Goal: Task Accomplishment & Management: Manage account settings

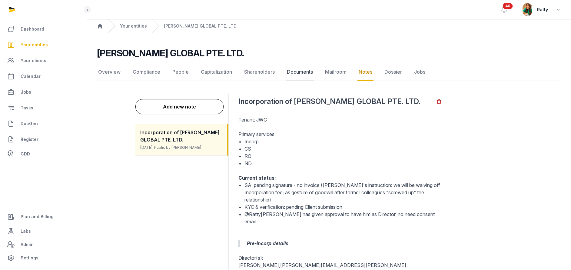
click at [301, 71] on link "Documents" at bounding box center [300, 72] width 28 height 18
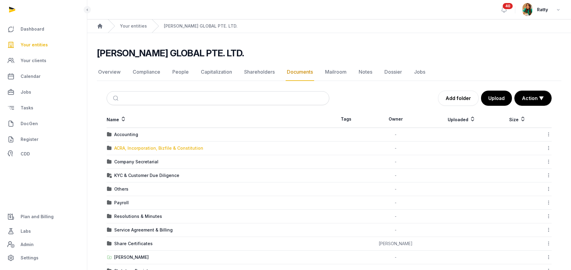
click at [136, 145] on div "ACRA, Incorporation, Bizfile & Constitution" at bounding box center [158, 148] width 89 height 6
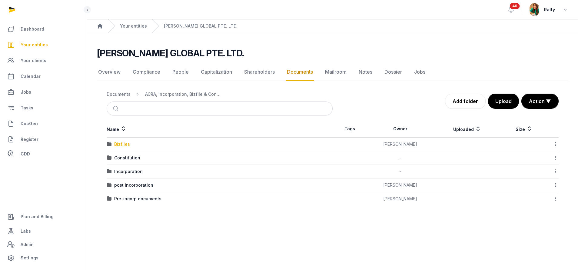
click at [124, 145] on div "Bizfiles" at bounding box center [122, 144] width 16 height 6
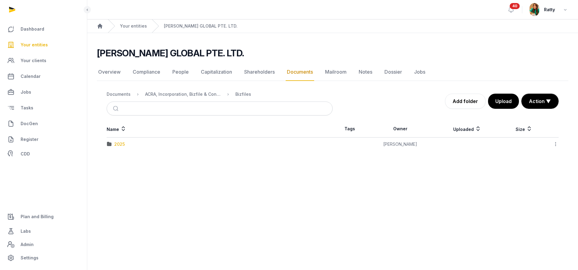
click at [124, 145] on div "2025" at bounding box center [119, 144] width 11 height 6
click at [498, 105] on button "Upload" at bounding box center [504, 101] width 32 height 15
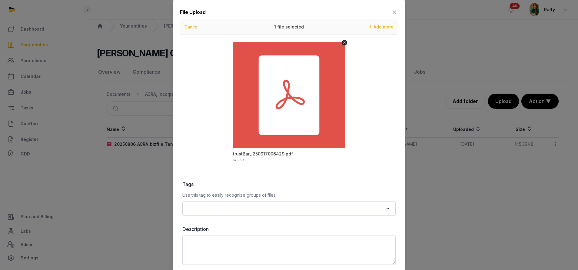
click at [251, 206] on input "Search for option" at bounding box center [284, 208] width 197 height 8
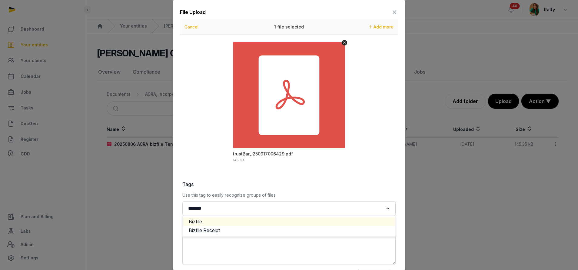
click at [228, 220] on li "Bizfile" at bounding box center [289, 221] width 213 height 9
type input "*******"
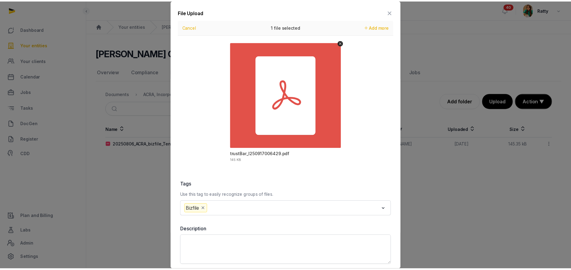
scroll to position [27, 0]
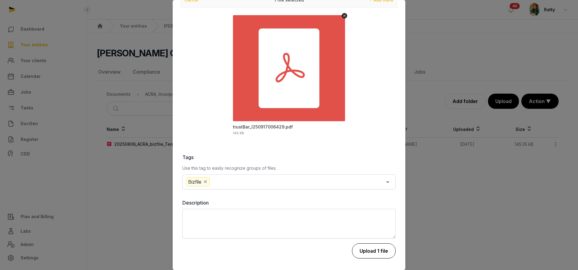
click at [357, 248] on button "Upload 1 file" at bounding box center [374, 250] width 44 height 15
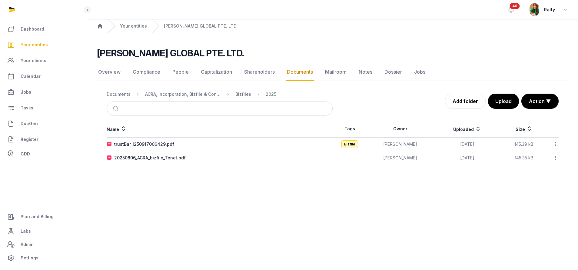
click at [558, 143] on icon at bounding box center [555, 144] width 5 height 6
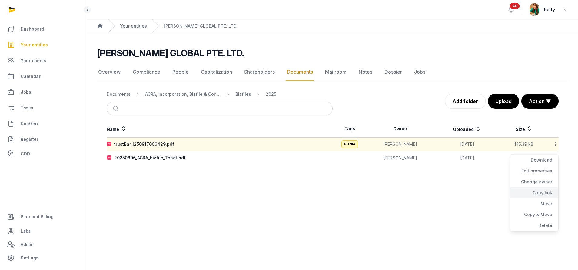
click at [541, 194] on div "Copy link" at bounding box center [534, 192] width 48 height 11
click at [36, 45] on span "Your entities" at bounding box center [34, 44] width 27 height 7
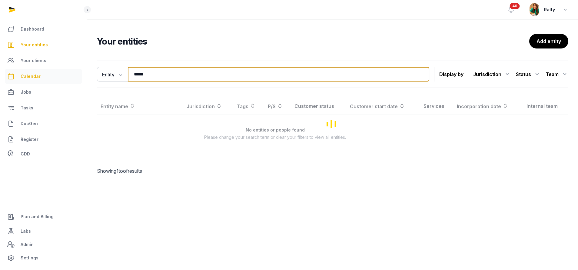
drag, startPoint x: 166, startPoint y: 76, endPoint x: 67, endPoint y: 78, distance: 99.4
click at [68, 78] on div "Dashboard Your entities Your clients Calendar Jobs Tasks DocGen Register CDD Pl…" at bounding box center [289, 135] width 578 height 270
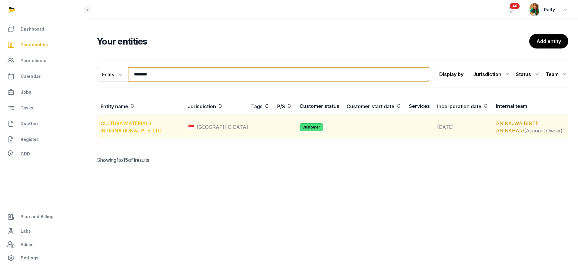
type input "*******"
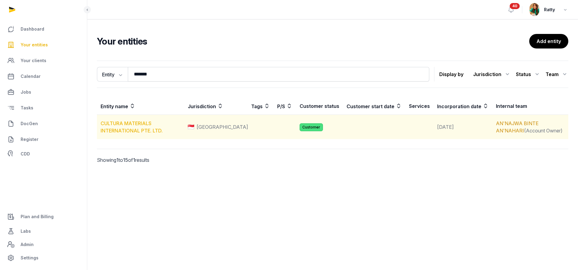
click at [149, 124] on link "CULTURA MATERIALS INTERNATIONAL PTE. LTD." at bounding box center [132, 126] width 62 height 13
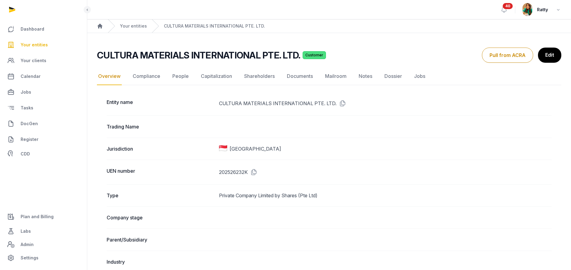
click at [300, 77] on link "Documents" at bounding box center [300, 77] width 28 height 18
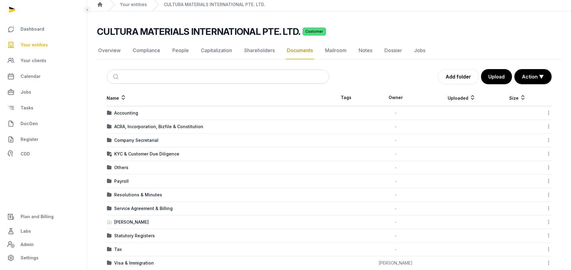
scroll to position [33, 0]
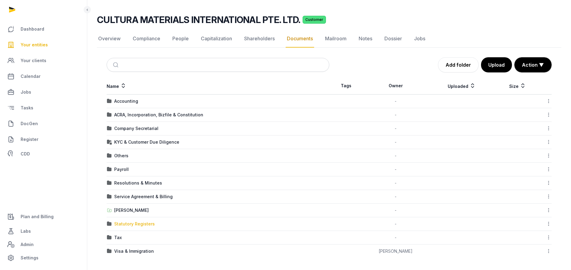
click at [124, 223] on div "Statutory Registers" at bounding box center [134, 224] width 41 height 6
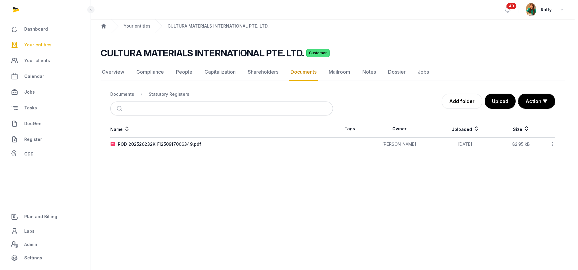
scroll to position [0, 0]
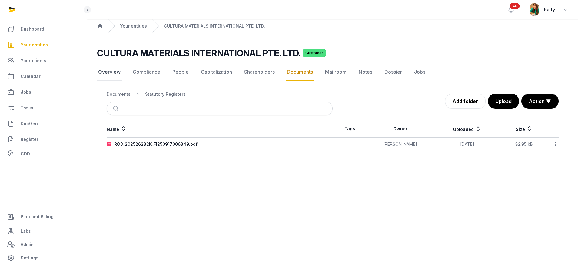
click at [115, 73] on link "Overview" at bounding box center [109, 72] width 25 height 18
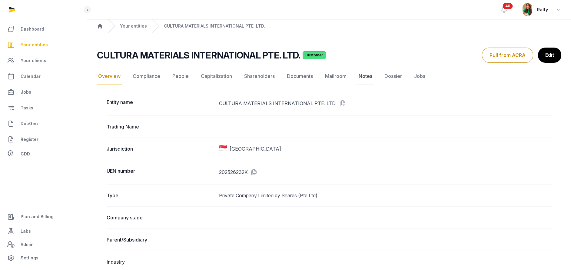
click at [368, 75] on link "Notes" at bounding box center [366, 77] width 16 height 18
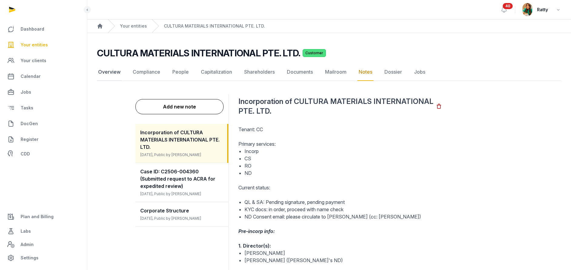
click at [113, 69] on link "Overview" at bounding box center [109, 72] width 25 height 18
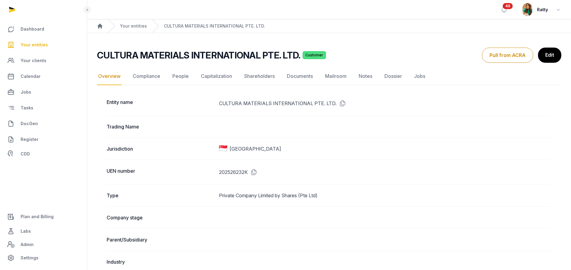
click at [253, 172] on icon at bounding box center [253, 172] width 10 height 10
click at [305, 75] on link "Documents" at bounding box center [300, 77] width 28 height 18
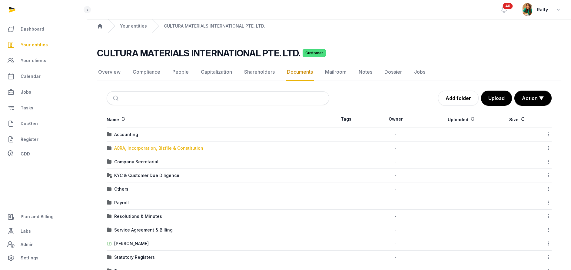
click at [127, 148] on div "ACRA, Incorporation, Bizfile & Constitution" at bounding box center [158, 148] width 89 height 6
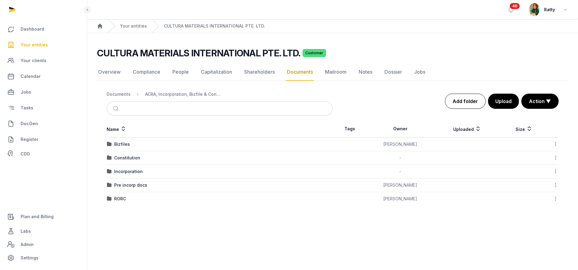
click at [476, 98] on link "Add folder" at bounding box center [465, 101] width 41 height 15
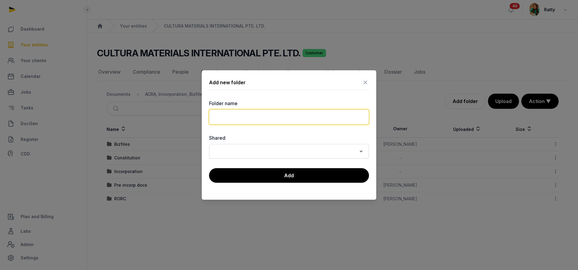
click at [261, 112] on input "text" at bounding box center [289, 116] width 160 height 15
type input "****"
drag, startPoint x: 261, startPoint y: 112, endPoint x: 251, endPoint y: 104, distance: 12.8
click at [251, 104] on label "Folder name" at bounding box center [289, 103] width 160 height 7
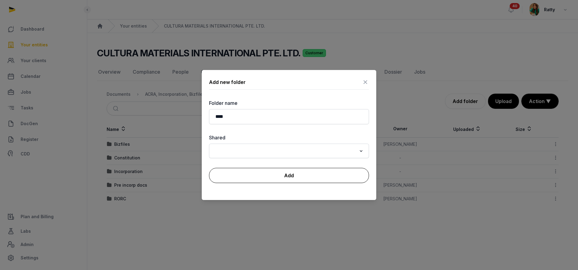
click at [247, 171] on button "Add" at bounding box center [289, 175] width 160 height 15
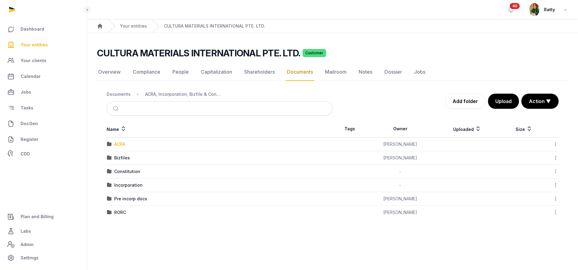
click at [122, 145] on div "ACRA" at bounding box center [119, 144] width 11 height 6
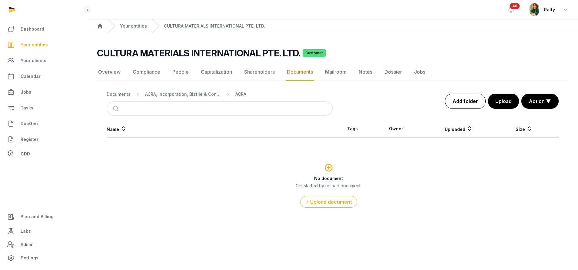
click at [461, 100] on link "Add folder" at bounding box center [465, 101] width 41 height 15
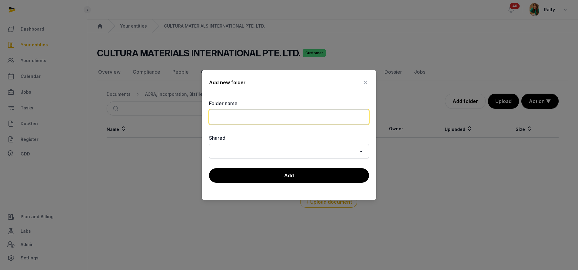
click at [250, 117] on input "text" at bounding box center [289, 116] width 160 height 15
type input "****"
click at [285, 100] on label "Folder name" at bounding box center [289, 103] width 160 height 7
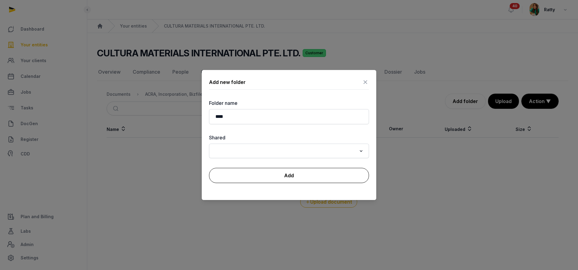
click at [257, 178] on button "Add" at bounding box center [289, 175] width 160 height 15
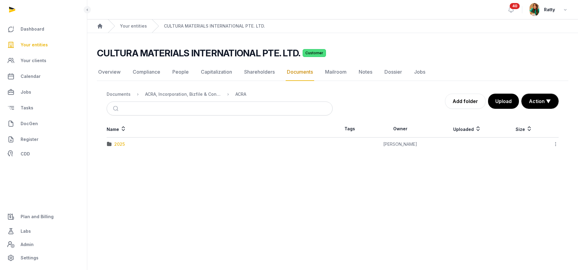
click at [120, 144] on div "2025" at bounding box center [119, 144] width 11 height 6
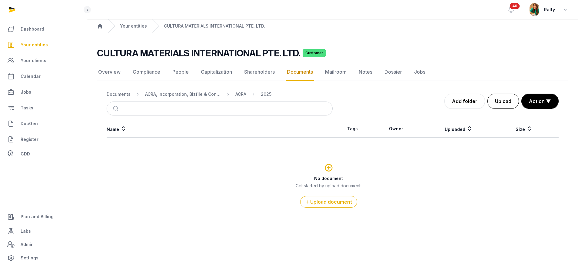
click at [505, 106] on button "Upload" at bounding box center [504, 101] width 32 height 15
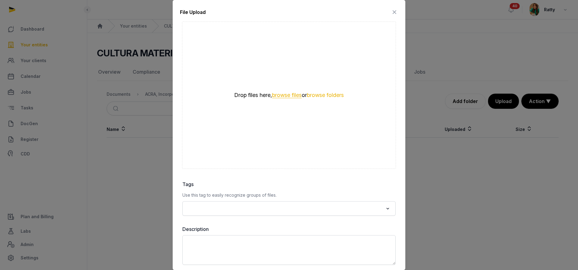
click at [285, 96] on button "browse files" at bounding box center [287, 95] width 30 height 6
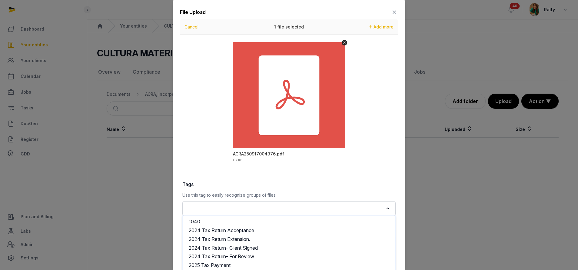
click at [208, 207] on input "Search for option" at bounding box center [284, 208] width 197 height 8
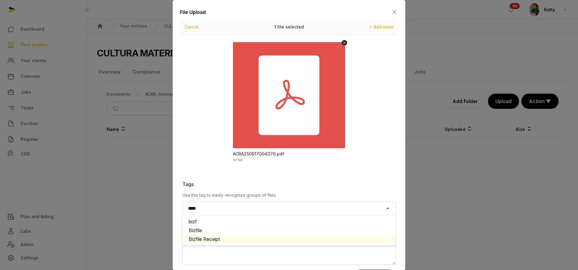
click at [226, 235] on li "Bizfile Receipt" at bounding box center [289, 239] width 213 height 9
type input "****"
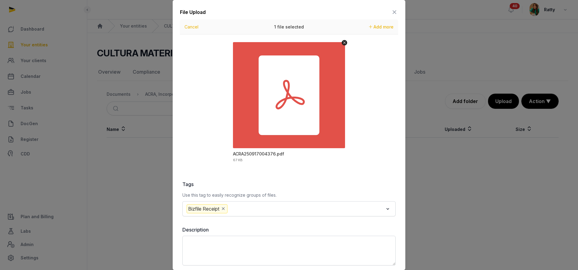
scroll to position [27, 0]
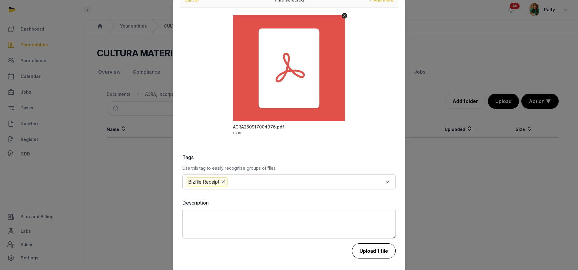
click at [358, 249] on button "Upload 1 file" at bounding box center [374, 250] width 44 height 15
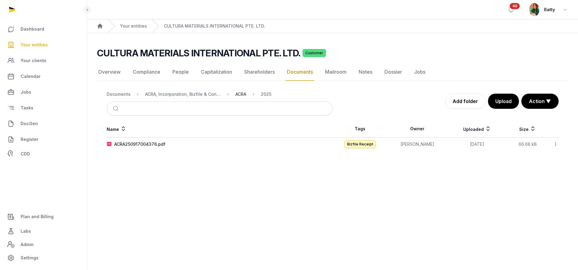
click at [237, 95] on div "ACRA" at bounding box center [240, 94] width 11 height 6
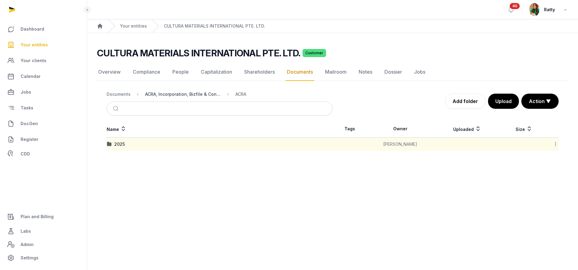
click at [198, 96] on div "ACRA, Incorporation, Bizfile & Constitution" at bounding box center [183, 94] width 76 height 6
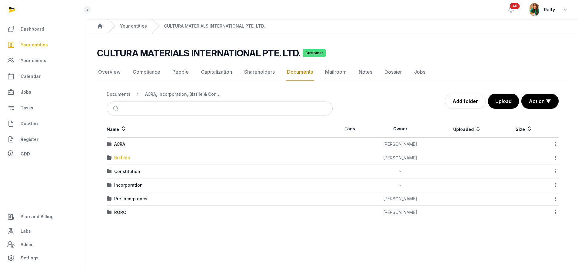
click at [119, 160] on div "Bizfiles" at bounding box center [122, 158] width 16 height 6
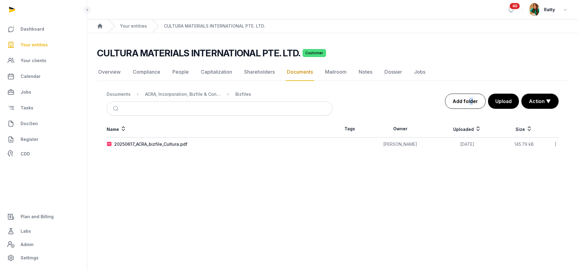
click at [471, 99] on link "Add folder" at bounding box center [465, 101] width 41 height 15
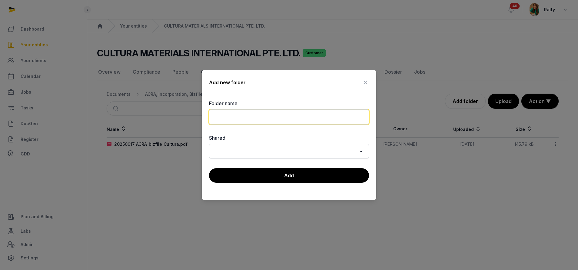
click at [238, 120] on input "text" at bounding box center [289, 116] width 160 height 15
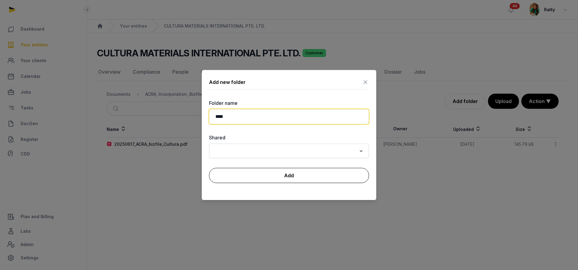
type input "****"
click at [290, 171] on button "Add" at bounding box center [289, 175] width 160 height 15
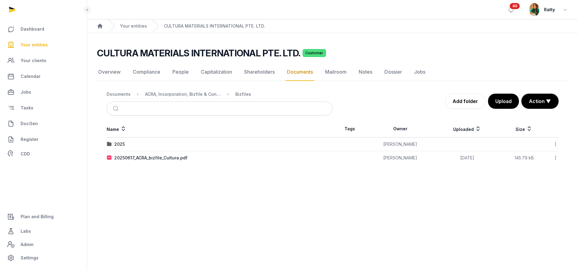
click at [557, 156] on icon at bounding box center [555, 158] width 5 height 6
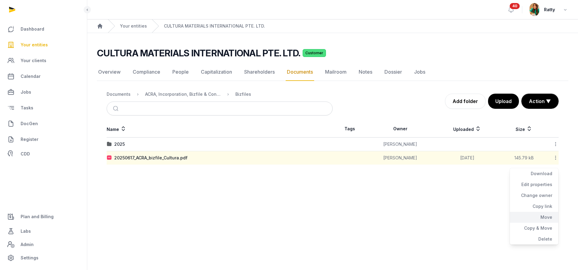
click at [539, 217] on div "Move" at bounding box center [534, 217] width 48 height 11
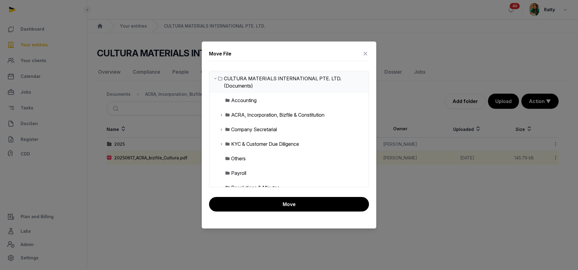
click at [220, 112] on icon at bounding box center [221, 114] width 5 height 7
click at [226, 143] on icon at bounding box center [226, 143] width 5 height 7
click at [250, 158] on div "2025" at bounding box center [246, 158] width 11 height 7
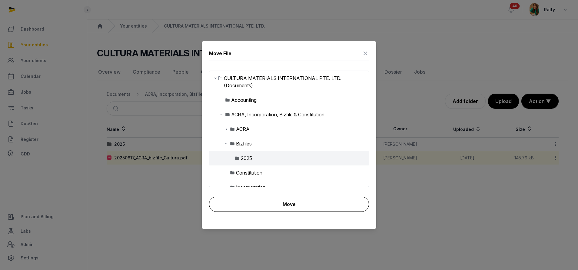
click at [277, 200] on button "Move" at bounding box center [289, 204] width 160 height 15
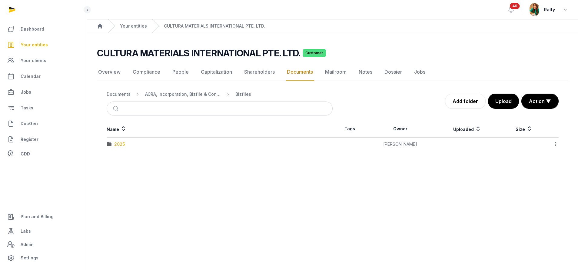
click at [122, 144] on div "2025" at bounding box center [119, 144] width 11 height 6
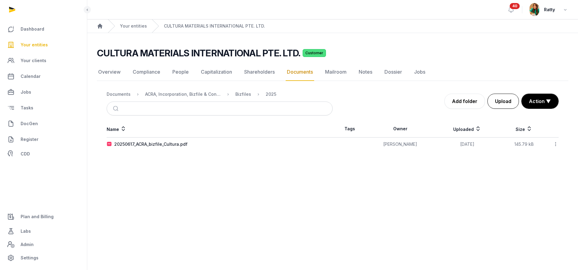
click at [502, 97] on button "Upload" at bounding box center [504, 101] width 32 height 15
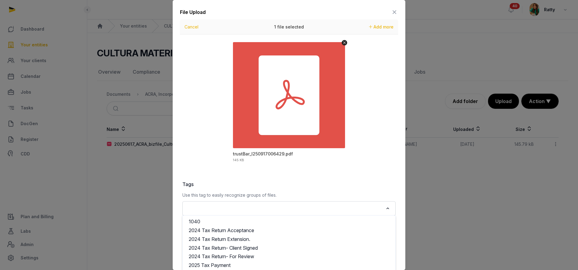
click at [229, 207] on input "Search for option" at bounding box center [284, 208] width 197 height 8
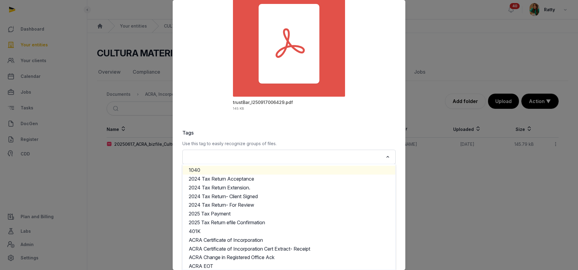
scroll to position [0, 0]
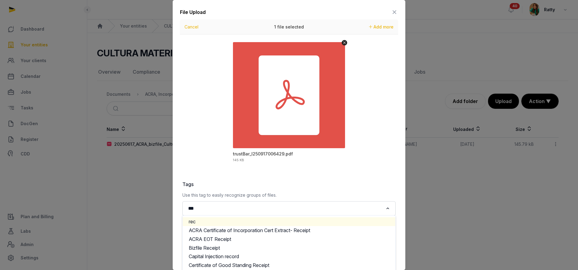
drag, startPoint x: 213, startPoint y: 208, endPoint x: 75, endPoint y: 184, distance: 140.0
click at [78, 185] on div "File Upload Drop your files here Cancel 1 file selected Add more trustBar_I2509…" at bounding box center [289, 135] width 578 height 270
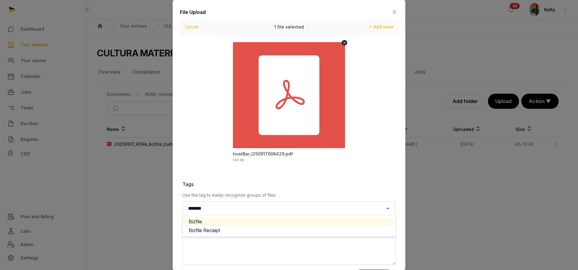
click at [201, 222] on li "Bizfile" at bounding box center [289, 221] width 213 height 9
type input "*******"
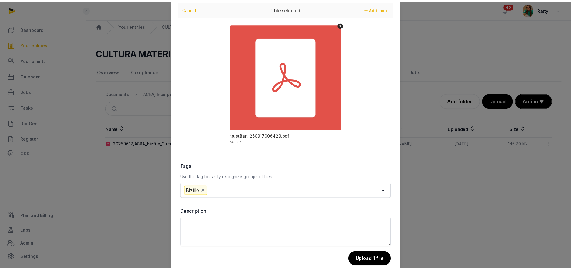
scroll to position [27, 0]
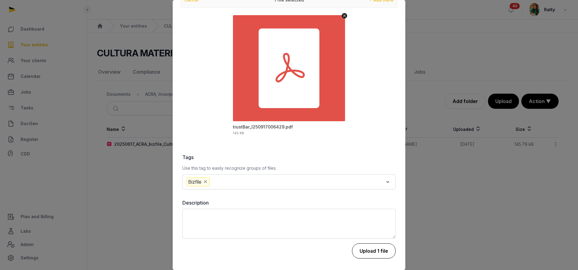
click at [361, 252] on button "Upload 1 file" at bounding box center [374, 250] width 44 height 15
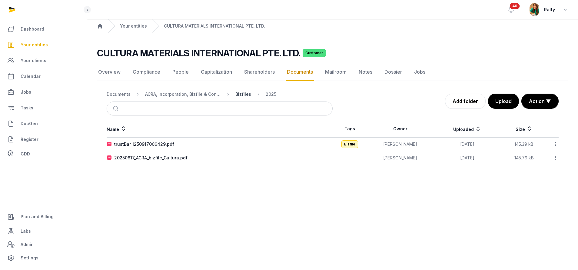
click at [242, 94] on div "Bizfiles" at bounding box center [243, 94] width 16 height 6
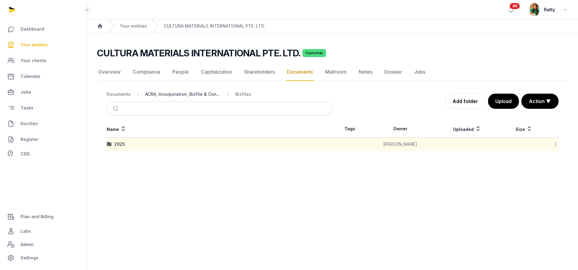
click at [185, 96] on div "ACRA, Incorporation, Bizfile & Constitution" at bounding box center [183, 94] width 76 height 6
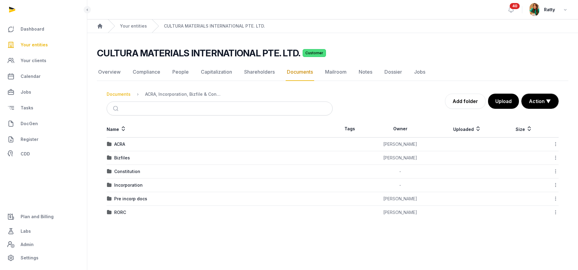
click at [125, 93] on div "Documents" at bounding box center [119, 94] width 24 height 6
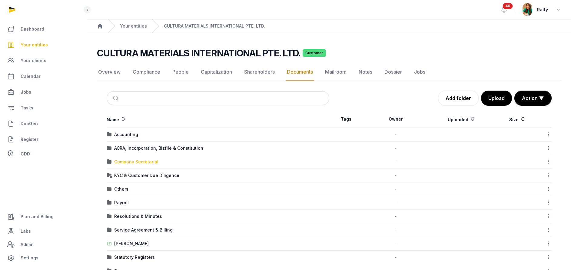
click at [124, 163] on div "Company Secretarial" at bounding box center [136, 162] width 44 height 6
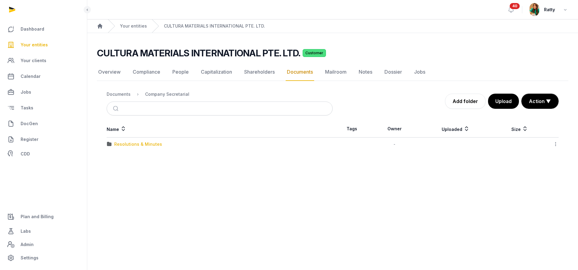
click at [121, 142] on div "Resolutions & Minutes" at bounding box center [138, 144] width 48 height 6
click at [121, 142] on div "2025" at bounding box center [119, 144] width 11 height 6
click at [121, 142] on div "Change of Director" at bounding box center [134, 144] width 40 height 6
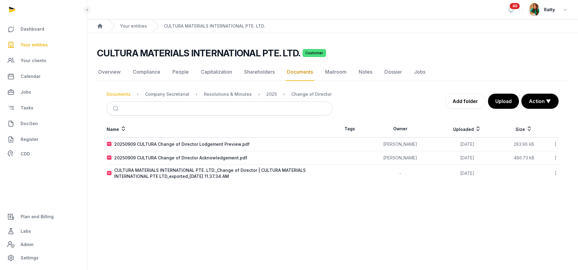
click at [115, 93] on div "Documents" at bounding box center [119, 94] width 24 height 6
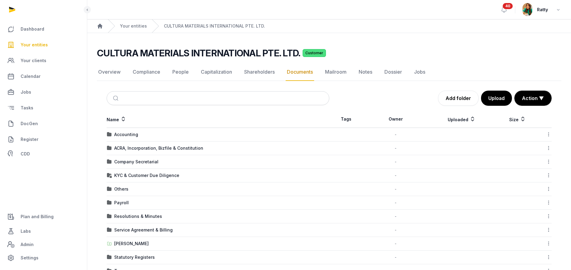
scroll to position [33, 0]
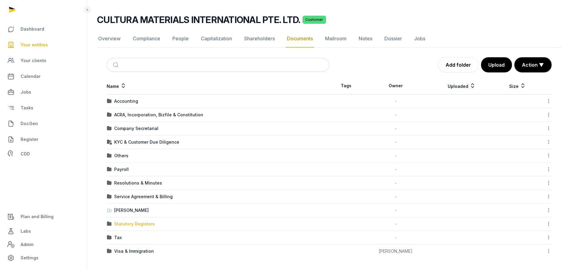
click at [141, 221] on div "Statutory Registers" at bounding box center [134, 224] width 41 height 6
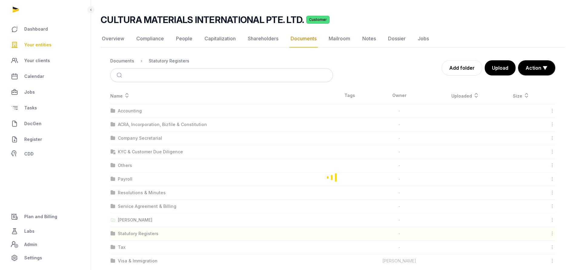
scroll to position [0, 0]
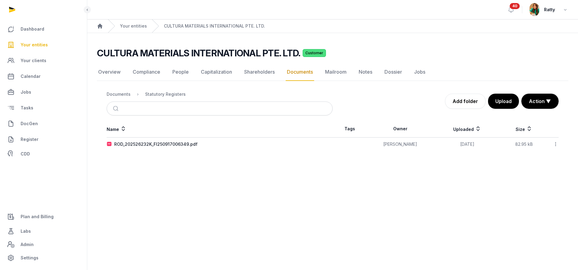
click at [557, 144] on icon at bounding box center [555, 144] width 5 height 6
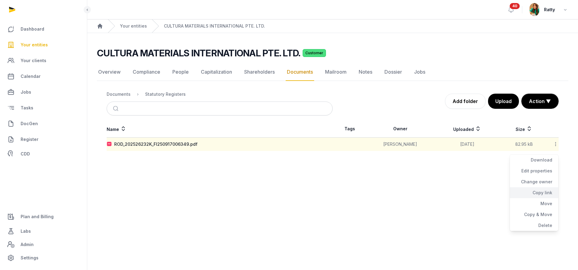
click at [546, 191] on div "Copy link" at bounding box center [534, 192] width 48 height 11
click at [114, 92] on div "Documents" at bounding box center [119, 94] width 24 height 6
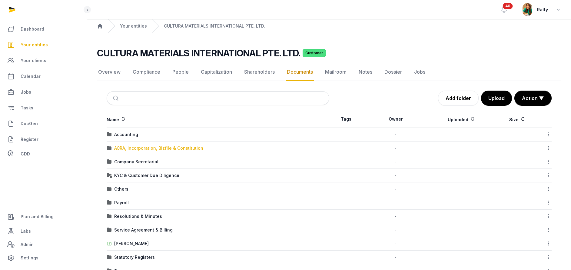
click at [131, 149] on div "ACRA, Incorporation, Bizfile & Constitution" at bounding box center [158, 148] width 89 height 6
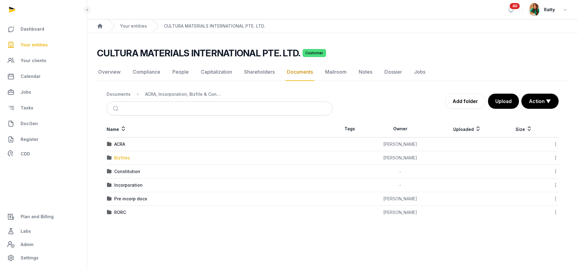
click at [124, 157] on div "Bizfiles" at bounding box center [122, 158] width 16 height 6
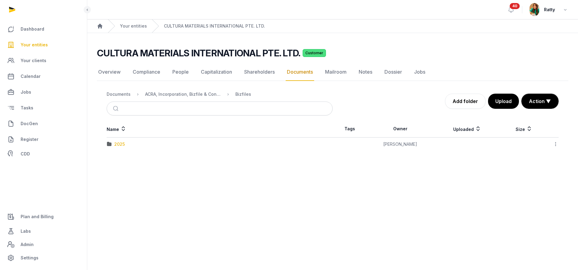
click at [121, 143] on div "2025" at bounding box center [119, 144] width 11 height 6
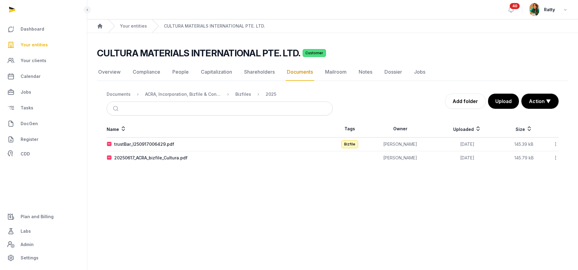
click at [555, 143] on icon at bounding box center [555, 144] width 5 height 6
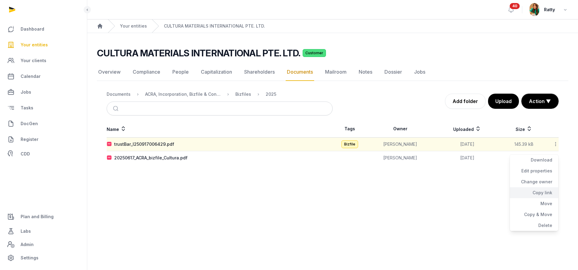
click at [536, 192] on div "Copy link" at bounding box center [534, 192] width 48 height 11
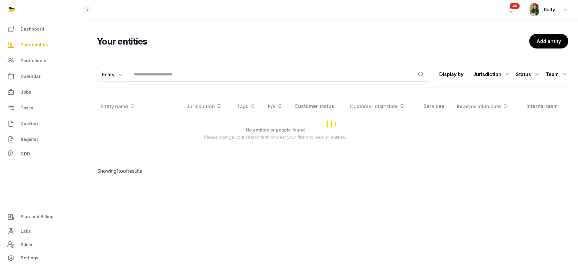
click at [34, 45] on span "Your entities" at bounding box center [34, 44] width 27 height 7
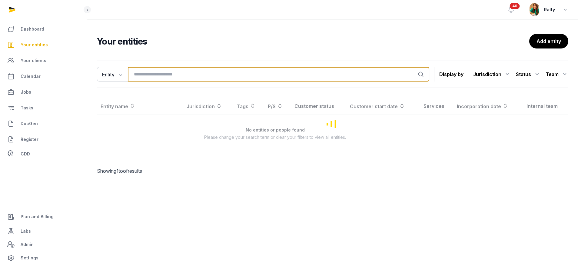
click at [146, 71] on input "search" at bounding box center [278, 74] width 301 height 15
type input "******"
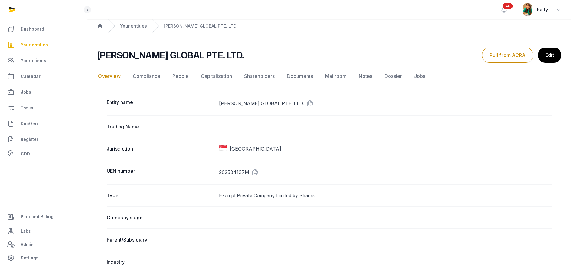
click at [33, 45] on span "Your entities" at bounding box center [34, 44] width 27 height 7
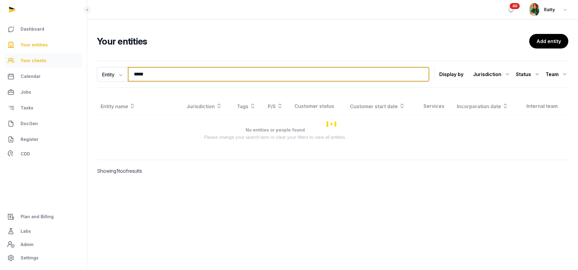
drag, startPoint x: 148, startPoint y: 76, endPoint x: 47, endPoint y: 58, distance: 102.8
click at [47, 58] on div "Dashboard Your entities Your clients Calendar Jobs Tasks DocGen Register CDD Pl…" at bounding box center [289, 135] width 578 height 270
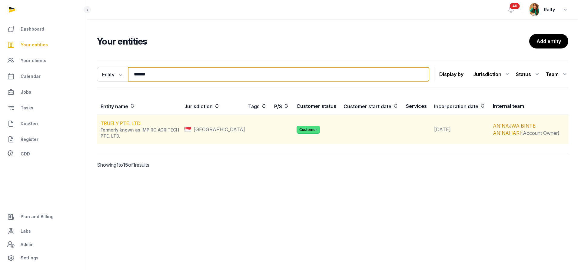
type input "******"
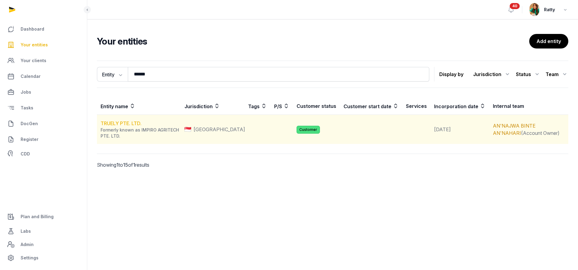
click at [108, 124] on link "TRUELY PTE. LTD." at bounding box center [121, 123] width 41 height 6
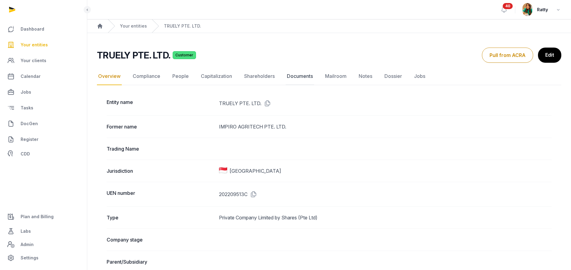
click at [294, 78] on link "Documents" at bounding box center [300, 77] width 28 height 18
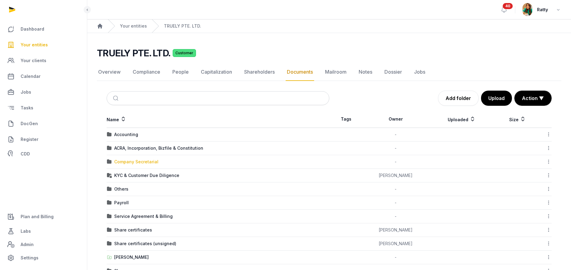
click at [122, 162] on div "Company Secretarial" at bounding box center [136, 162] width 44 height 6
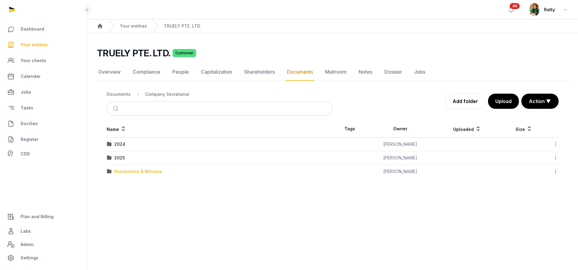
click at [128, 172] on div "Resolutions & Minutes" at bounding box center [138, 171] width 48 height 6
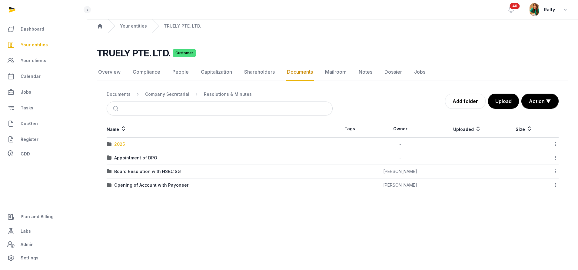
click at [122, 143] on div "2025" at bounding box center [119, 144] width 11 height 6
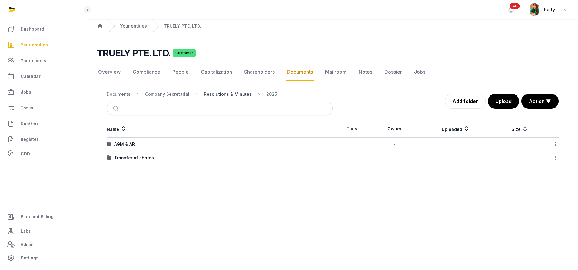
click at [221, 95] on div "Resolutions & Minutes" at bounding box center [228, 94] width 48 height 6
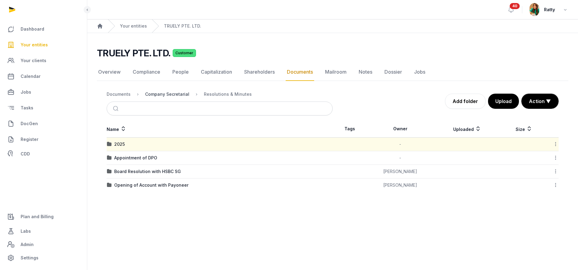
click at [157, 92] on div "Company Secretarial" at bounding box center [167, 94] width 44 height 6
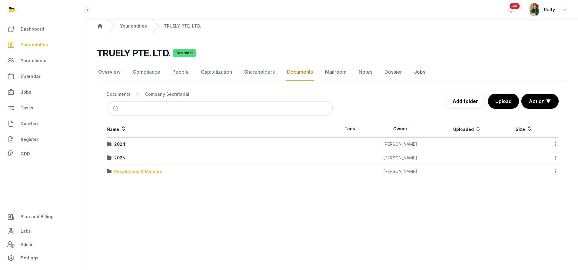
click at [140, 172] on div "Resolutions & Minutes" at bounding box center [138, 171] width 48 height 6
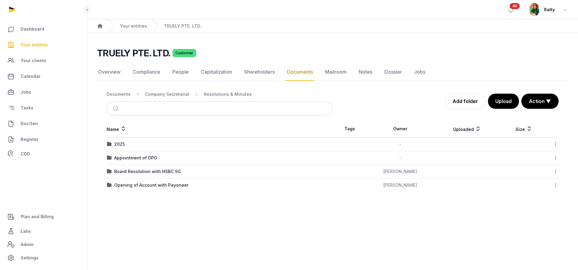
click at [554, 156] on icon at bounding box center [555, 158] width 5 height 6
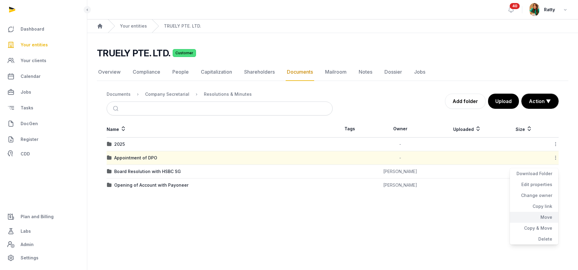
click at [540, 218] on div "Move" at bounding box center [534, 217] width 48 height 11
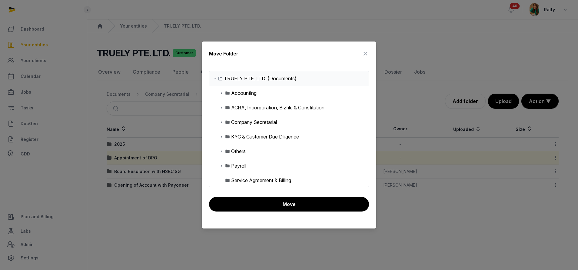
click at [222, 122] on icon at bounding box center [221, 121] width 5 height 7
click at [226, 151] on icon at bounding box center [226, 151] width 5 height 7
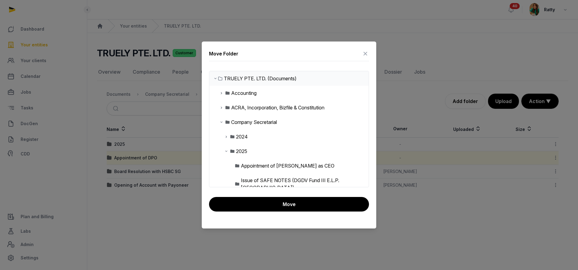
click at [239, 150] on div "2025" at bounding box center [241, 151] width 11 height 7
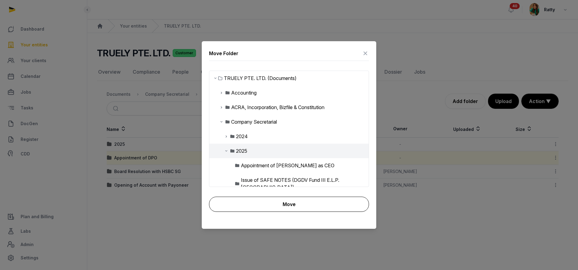
click at [281, 200] on button "Move" at bounding box center [289, 204] width 160 height 15
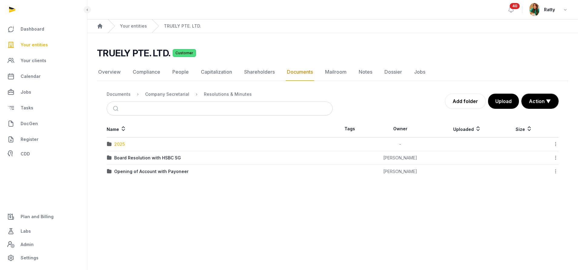
click at [121, 146] on div "2025" at bounding box center [119, 144] width 11 height 6
click at [125, 146] on div "AGM & AR" at bounding box center [124, 144] width 21 height 6
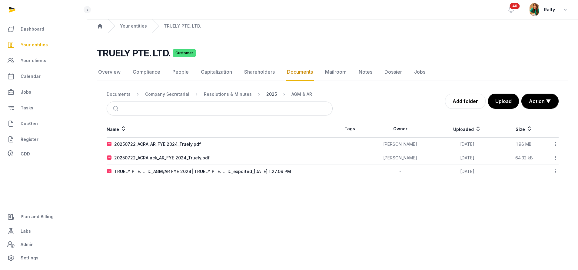
click at [266, 93] on div "2025" at bounding box center [271, 94] width 11 height 6
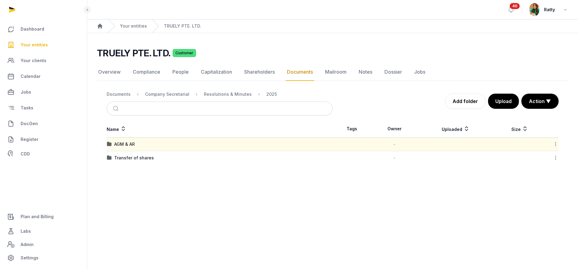
click at [556, 143] on icon at bounding box center [555, 144] width 5 height 6
click at [543, 206] on div "Move" at bounding box center [534, 203] width 48 height 11
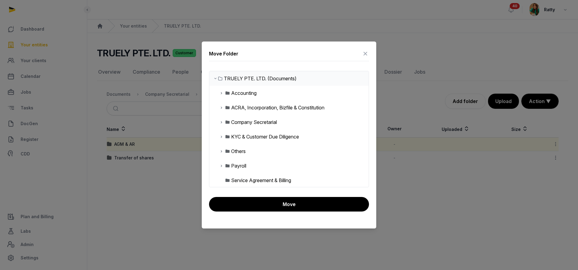
click at [222, 122] on icon at bounding box center [221, 121] width 5 height 7
click at [227, 151] on icon at bounding box center [226, 151] width 5 height 7
click at [246, 149] on div "2025" at bounding box center [241, 151] width 11 height 7
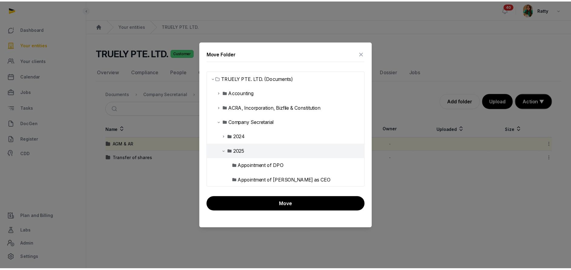
scroll to position [91, 0]
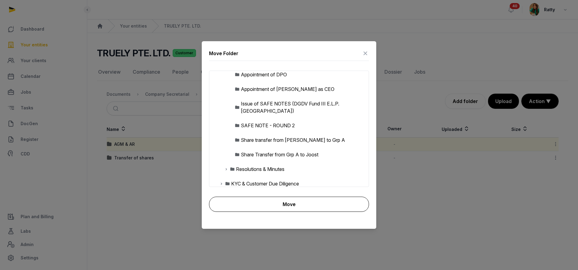
click at [275, 201] on button "Move" at bounding box center [289, 204] width 160 height 15
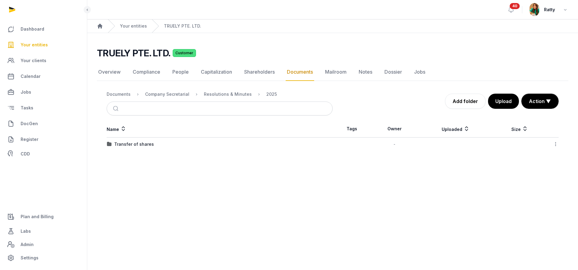
click at [555, 143] on icon at bounding box center [555, 144] width 5 height 6
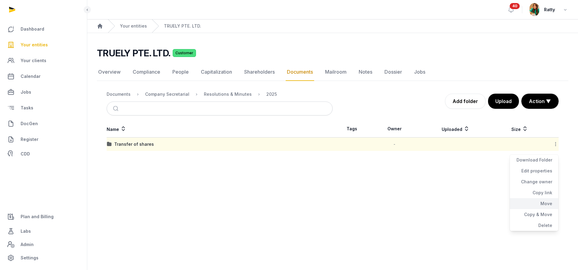
click at [544, 202] on div "Move" at bounding box center [534, 203] width 48 height 11
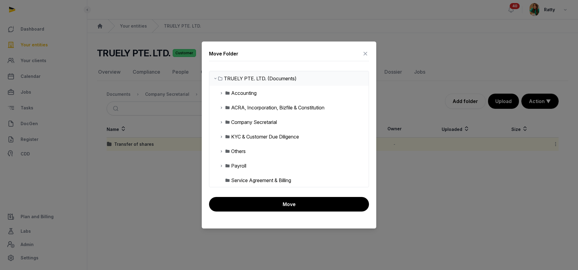
click at [220, 120] on icon at bounding box center [221, 121] width 5 height 7
click at [242, 151] on div "2025" at bounding box center [241, 151] width 11 height 7
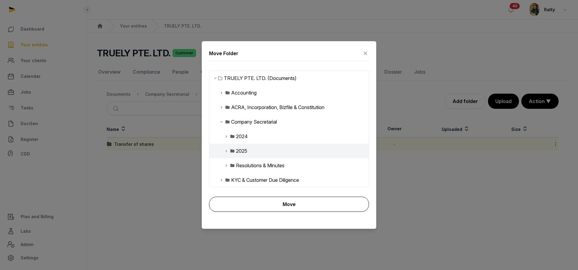
click at [272, 203] on button "Move" at bounding box center [289, 204] width 160 height 15
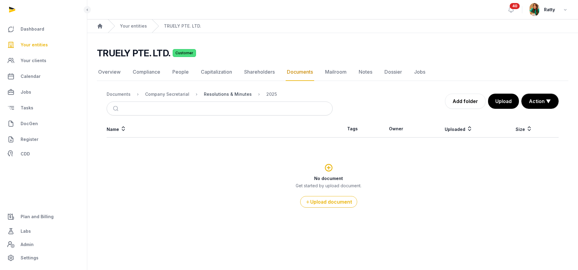
click at [225, 95] on div "Resolutions & Minutes" at bounding box center [228, 94] width 48 height 6
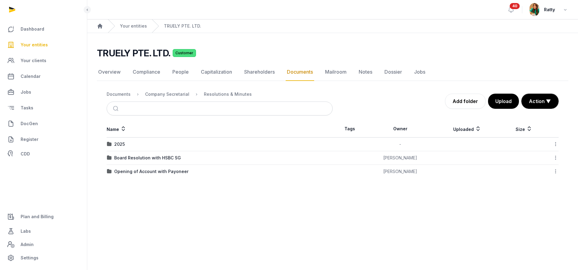
click at [556, 144] on icon at bounding box center [555, 144] width 5 height 6
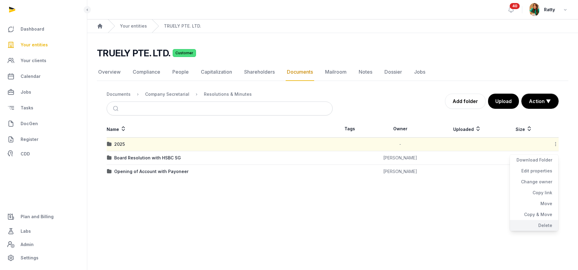
click at [553, 227] on div "Delete" at bounding box center [534, 225] width 48 height 11
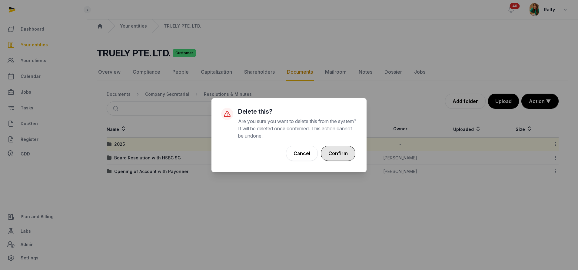
click at [354, 151] on button "Confirm" at bounding box center [338, 153] width 35 height 15
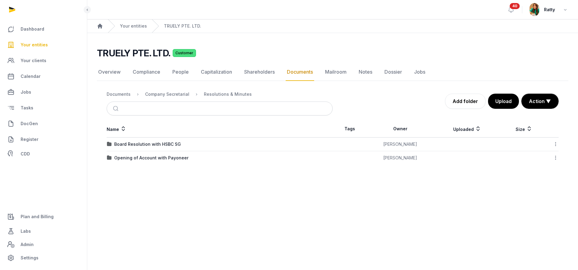
click at [556, 145] on icon at bounding box center [555, 144] width 5 height 6
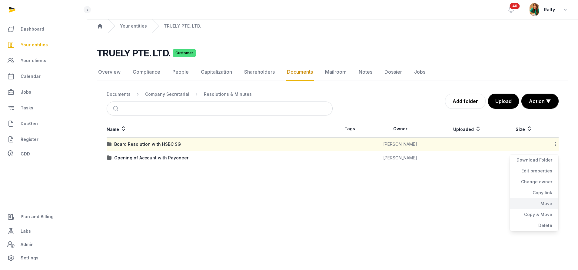
click at [548, 202] on div "Move" at bounding box center [534, 203] width 48 height 11
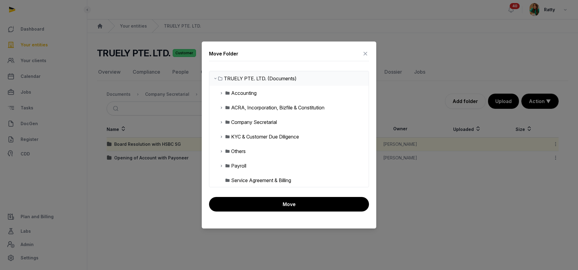
click at [222, 121] on icon at bounding box center [221, 121] width 5 height 7
click at [364, 52] on icon at bounding box center [365, 54] width 7 height 10
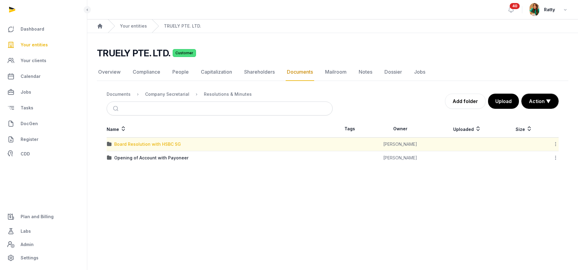
click at [167, 143] on div "Board Resolution with HSBC SG" at bounding box center [147, 144] width 67 height 6
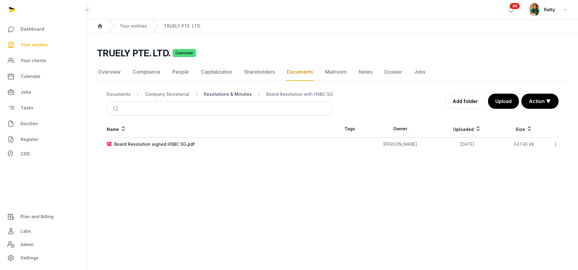
click at [238, 94] on div "Resolutions & Minutes" at bounding box center [228, 94] width 48 height 6
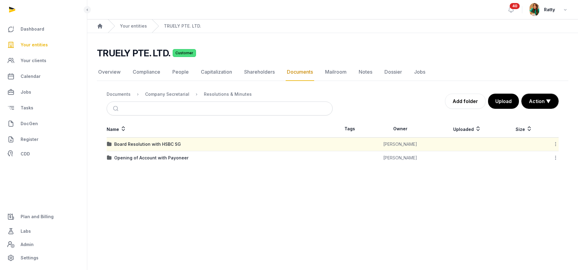
click at [555, 143] on icon at bounding box center [555, 144] width 5 height 6
click at [544, 202] on div "Move" at bounding box center [534, 203] width 48 height 11
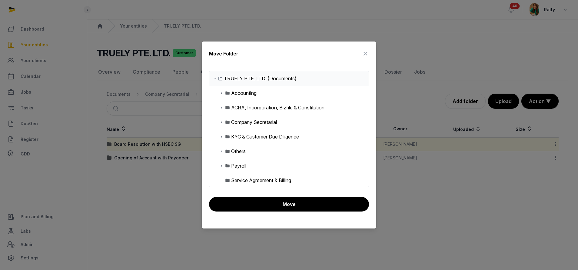
click at [222, 121] on icon at bounding box center [221, 121] width 5 height 7
click at [242, 138] on div "2024" at bounding box center [242, 136] width 12 height 7
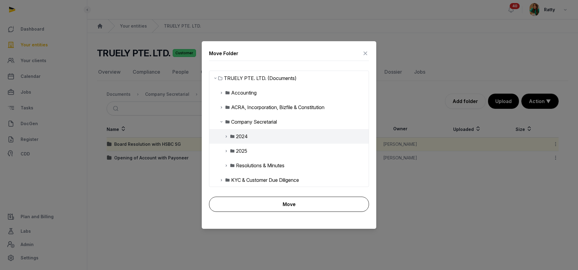
click at [269, 202] on button "Move" at bounding box center [289, 204] width 160 height 15
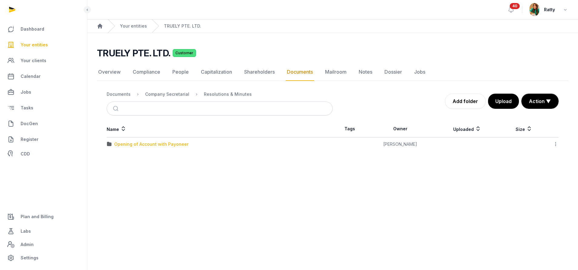
click at [148, 145] on div "Opening of Account with Payoneer" at bounding box center [151, 144] width 74 height 6
click at [238, 93] on div "Resolutions & Minutes" at bounding box center [228, 94] width 48 height 6
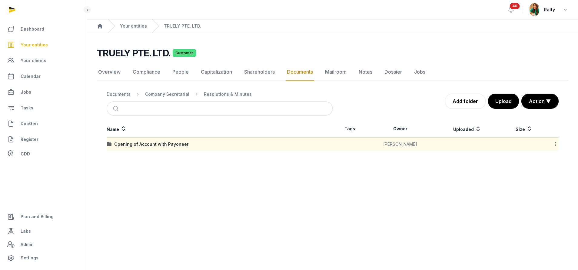
click at [556, 144] on icon at bounding box center [555, 144] width 5 height 6
click at [544, 207] on div "Move" at bounding box center [534, 203] width 48 height 11
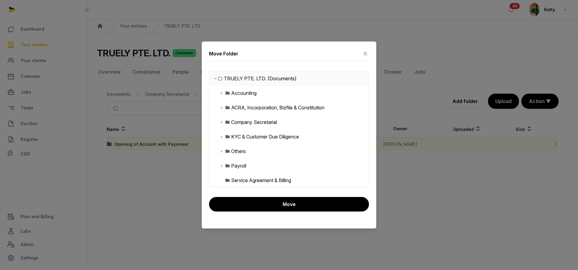
click at [222, 122] on icon at bounding box center [221, 121] width 5 height 7
click at [242, 136] on div "2024" at bounding box center [242, 136] width 12 height 7
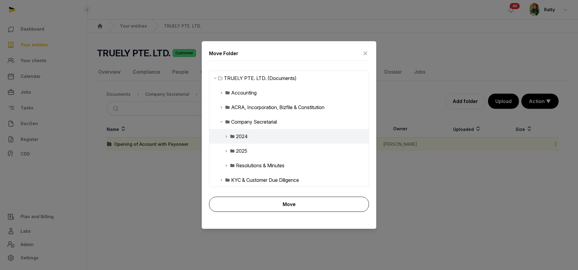
click at [273, 205] on button "Move" at bounding box center [289, 204] width 160 height 15
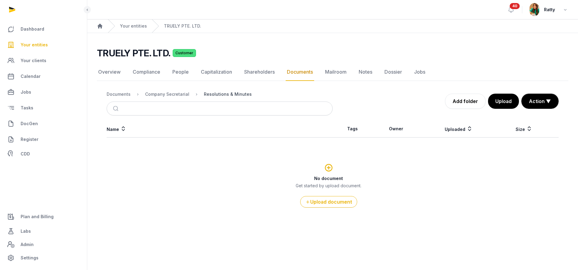
click at [215, 94] on div "Resolutions & Minutes" at bounding box center [228, 94] width 48 height 6
click at [165, 93] on div "Company Secretarial" at bounding box center [167, 94] width 44 height 6
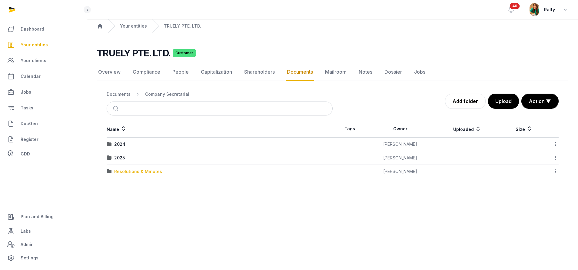
click at [126, 172] on div "Resolutions & Minutes" at bounding box center [138, 171] width 48 height 6
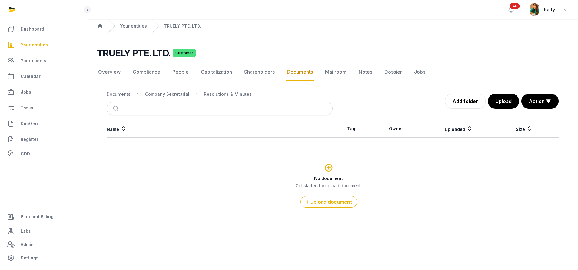
click at [168, 99] on nav "Documents Company Secretarial Resolutions & Minutes" at bounding box center [220, 94] width 226 height 15
click at [168, 93] on div "Company Secretarial" at bounding box center [167, 94] width 44 height 6
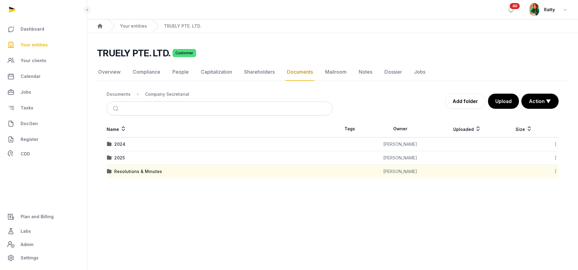
click at [555, 171] on icon at bounding box center [555, 171] width 5 height 6
click at [550, 253] on div "Delete" at bounding box center [534, 252] width 48 height 11
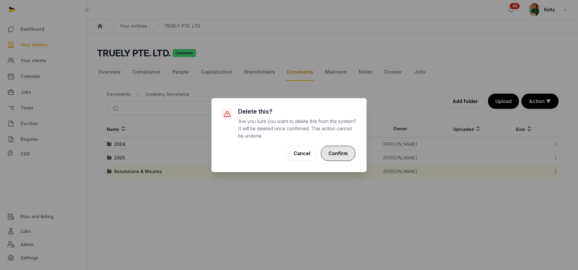
click at [346, 149] on button "Confirm" at bounding box center [338, 153] width 35 height 15
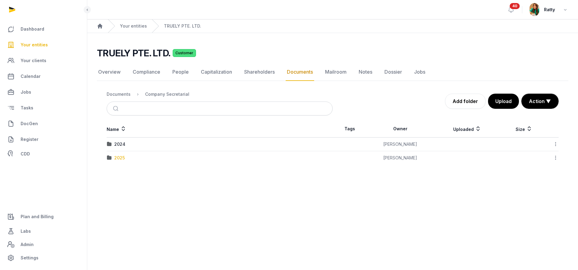
click at [116, 158] on div "2025" at bounding box center [119, 158] width 11 height 6
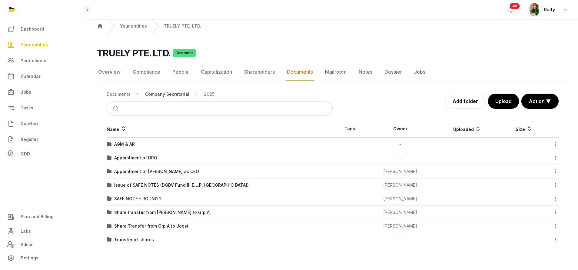
click at [166, 97] on div "Company Secretarial" at bounding box center [167, 94] width 44 height 6
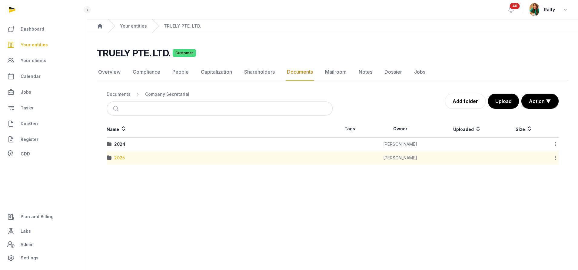
click at [121, 156] on div "2025" at bounding box center [119, 158] width 11 height 6
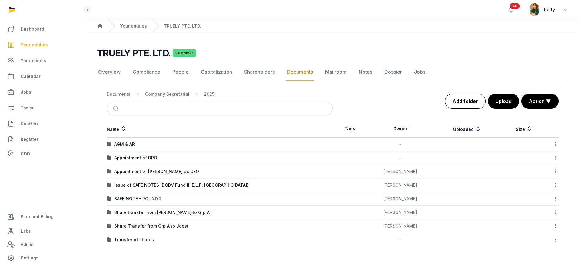
click at [468, 102] on link "Add folder" at bounding box center [465, 101] width 41 height 15
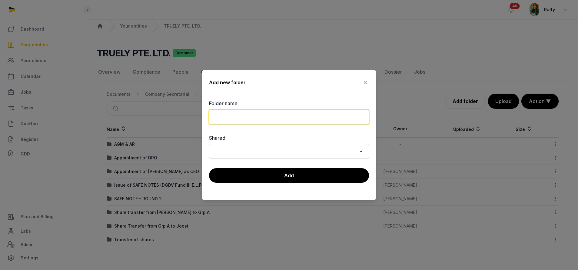
click at [263, 119] on input "text" at bounding box center [289, 116] width 160 height 15
paste input "**********"
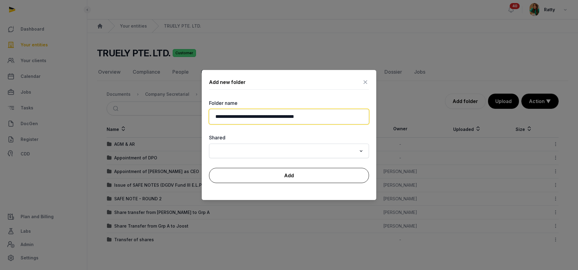
type input "**********"
click at [320, 175] on button "Add" at bounding box center [289, 175] width 160 height 15
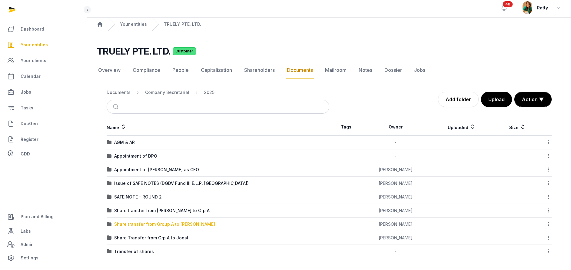
scroll to position [2, 0]
click at [167, 222] on div "Share transfer from Group A to [PERSON_NAME]" at bounding box center [164, 224] width 101 height 6
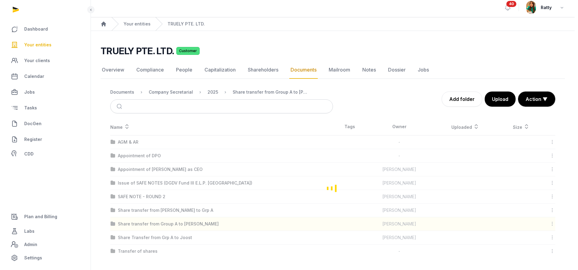
scroll to position [0, 0]
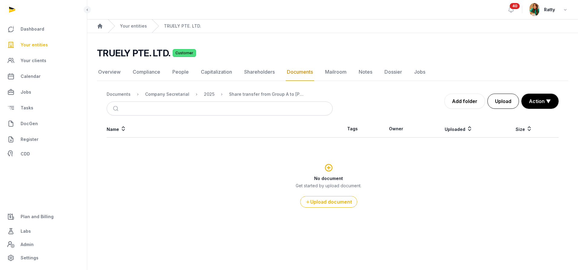
click at [499, 98] on button "Upload" at bounding box center [504, 101] width 32 height 15
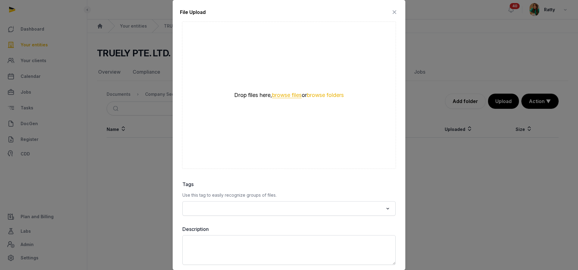
click at [286, 93] on button "browse files" at bounding box center [287, 95] width 30 height 6
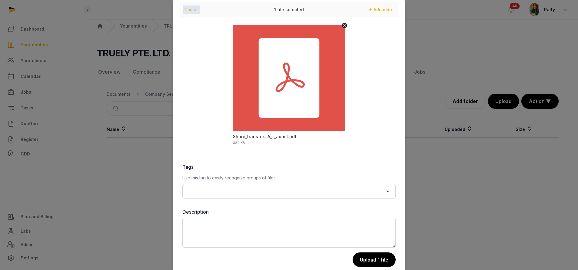
scroll to position [26, 0]
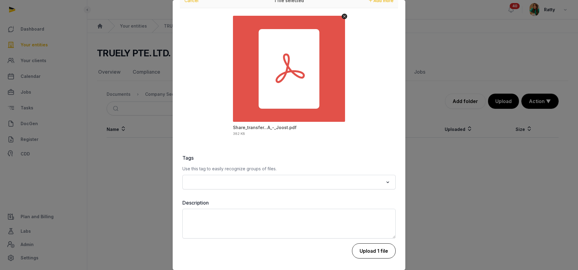
click at [358, 248] on button "Upload 1 file" at bounding box center [374, 250] width 44 height 15
